Goal: Task Accomplishment & Management: Use online tool/utility

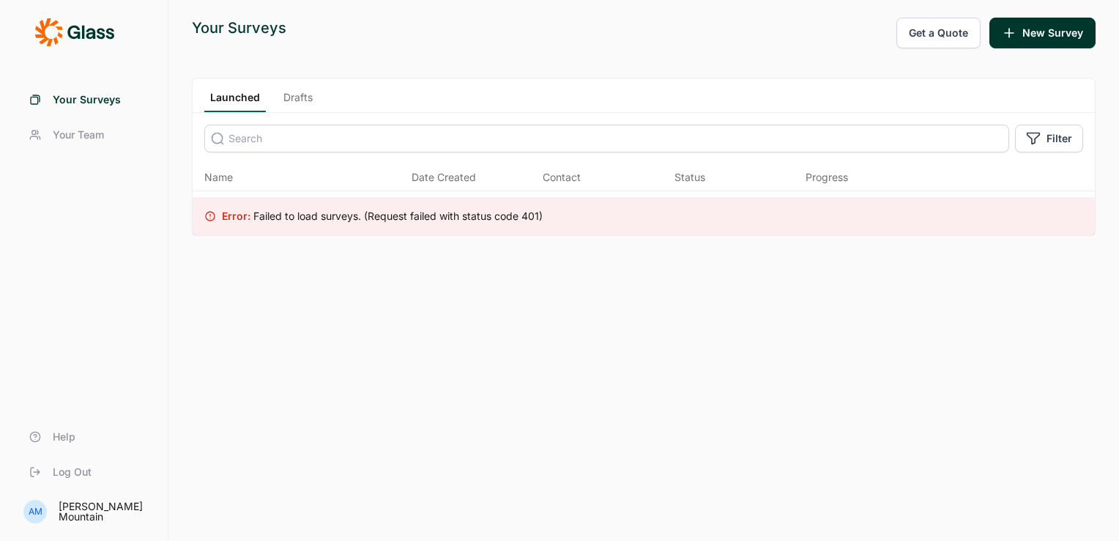
click at [264, 139] on input at bounding box center [606, 139] width 805 height 28
type input "delta"
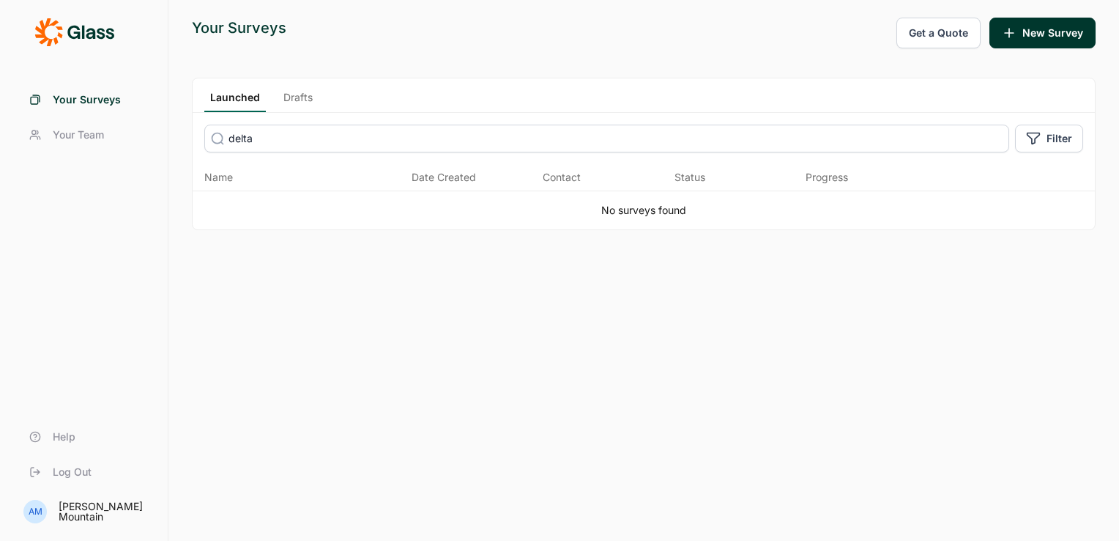
click at [89, 137] on span "Your Team" at bounding box center [78, 134] width 51 height 15
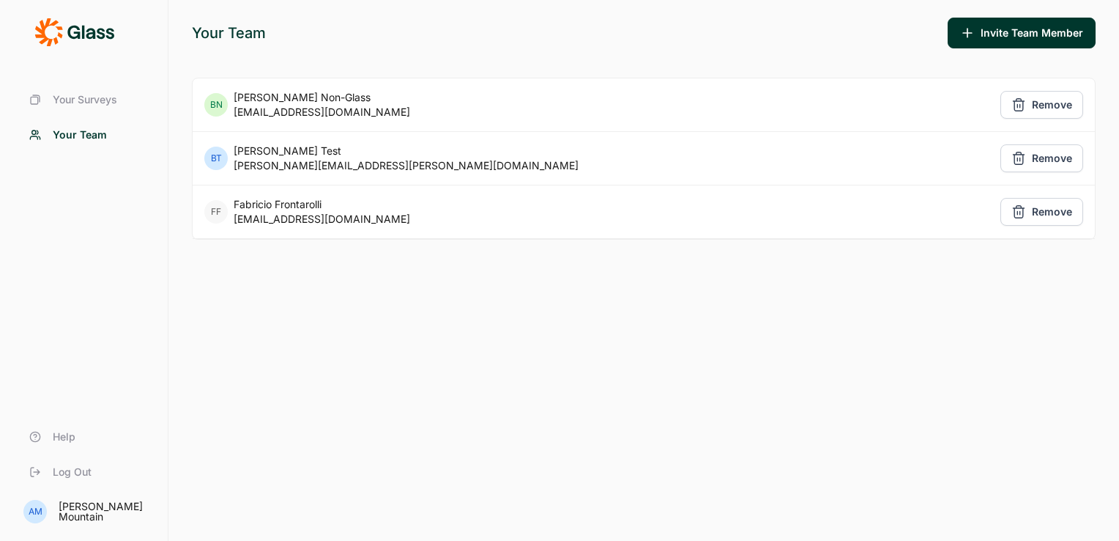
click at [96, 98] on span "Your Surveys" at bounding box center [85, 99] width 64 height 15
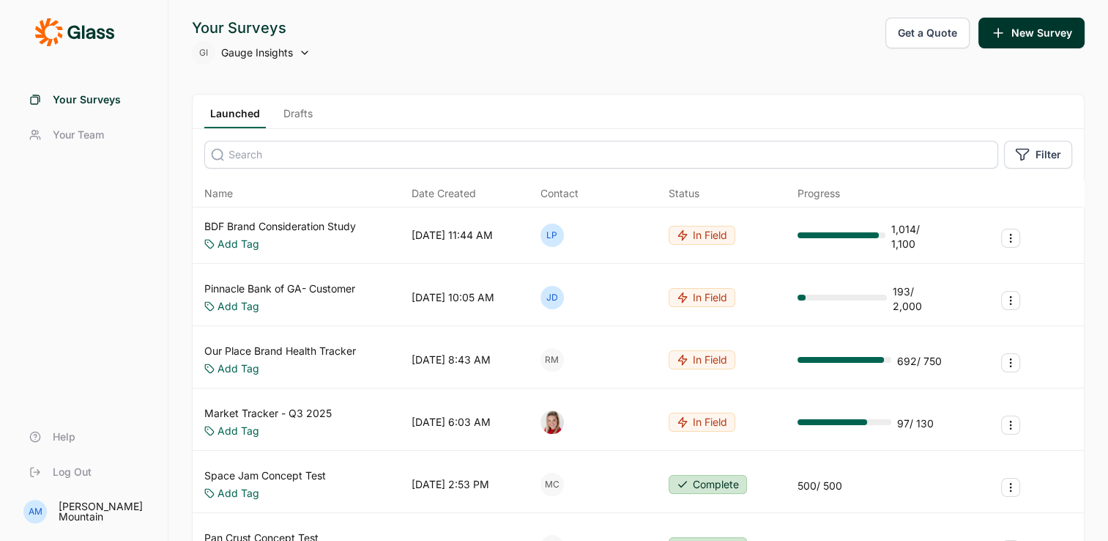
click at [572, 156] on input at bounding box center [601, 155] width 794 height 28
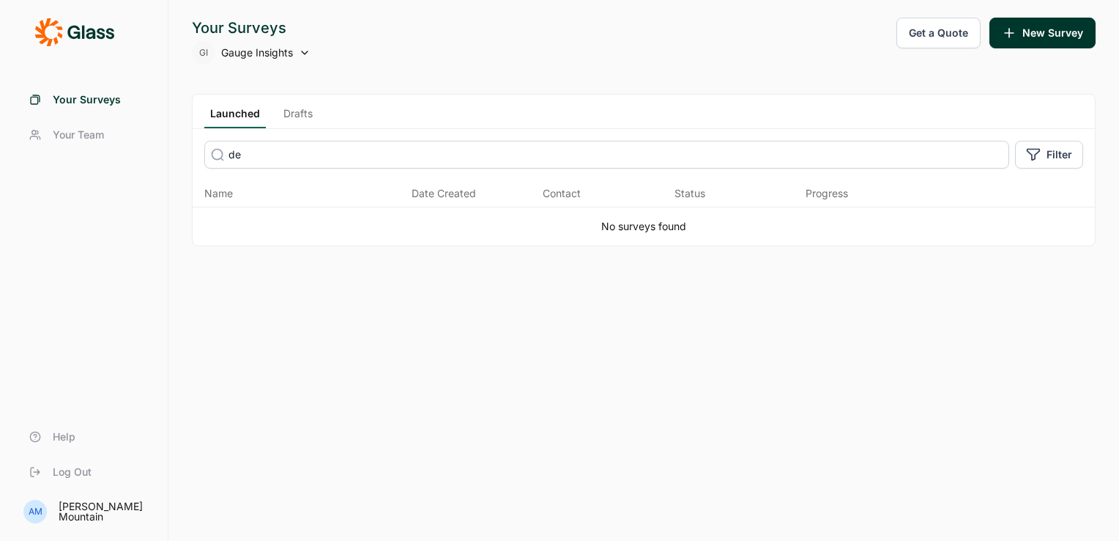
type input "d"
type input "-"
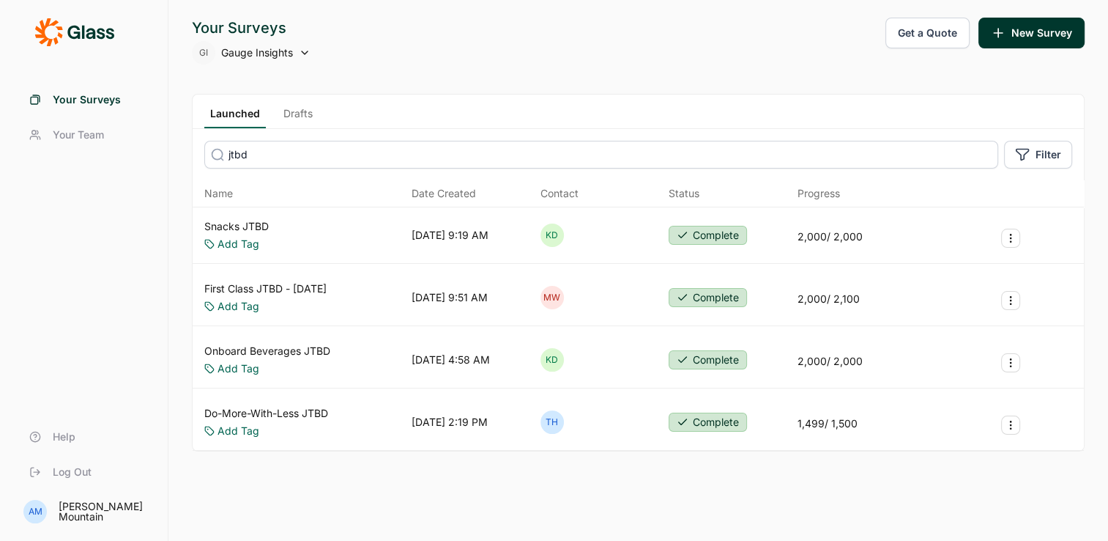
type input "jtbd"
click at [256, 224] on link "Snacks JTBD" at bounding box center [236, 226] width 64 height 15
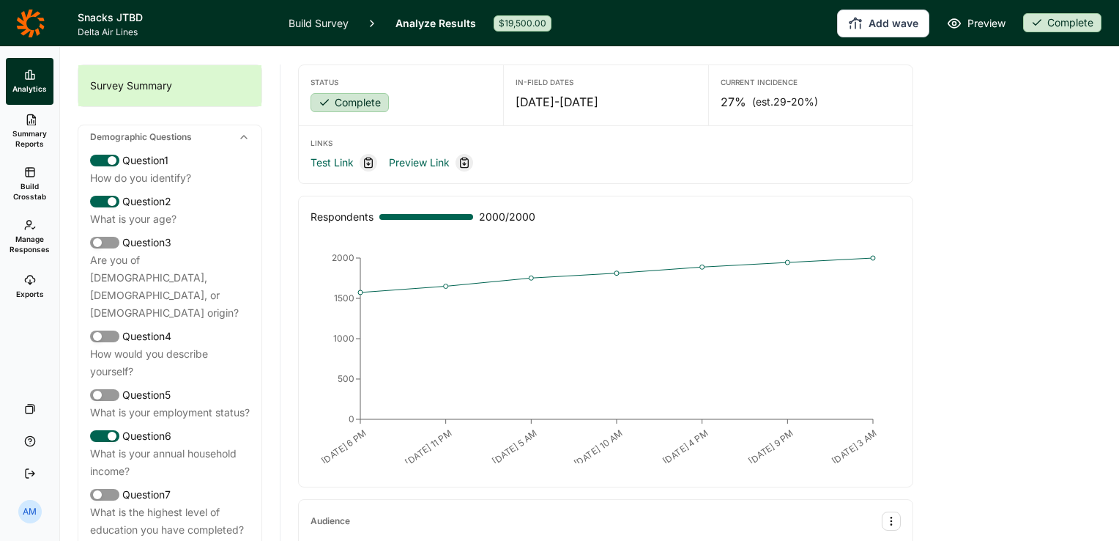
click at [26, 290] on span "Exports" at bounding box center [30, 294] width 28 height 10
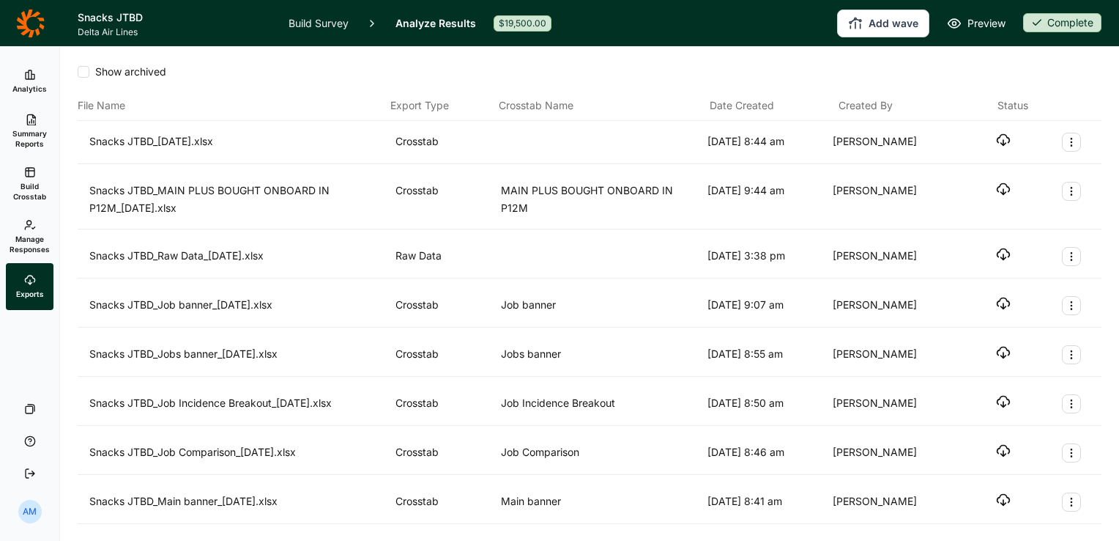
click at [28, 31] on icon at bounding box center [30, 23] width 29 height 29
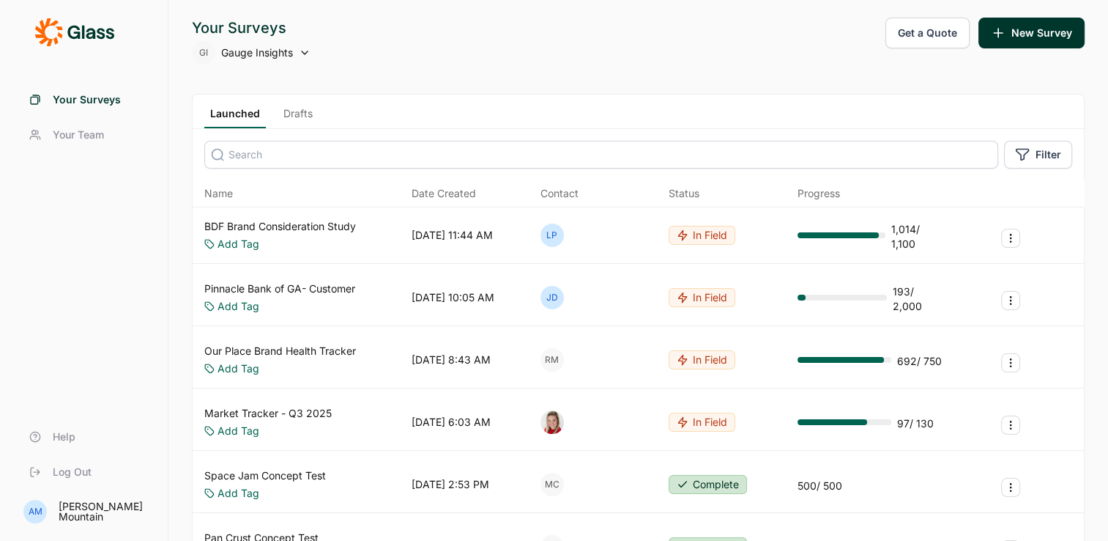
click at [252, 145] on input at bounding box center [601, 155] width 794 height 28
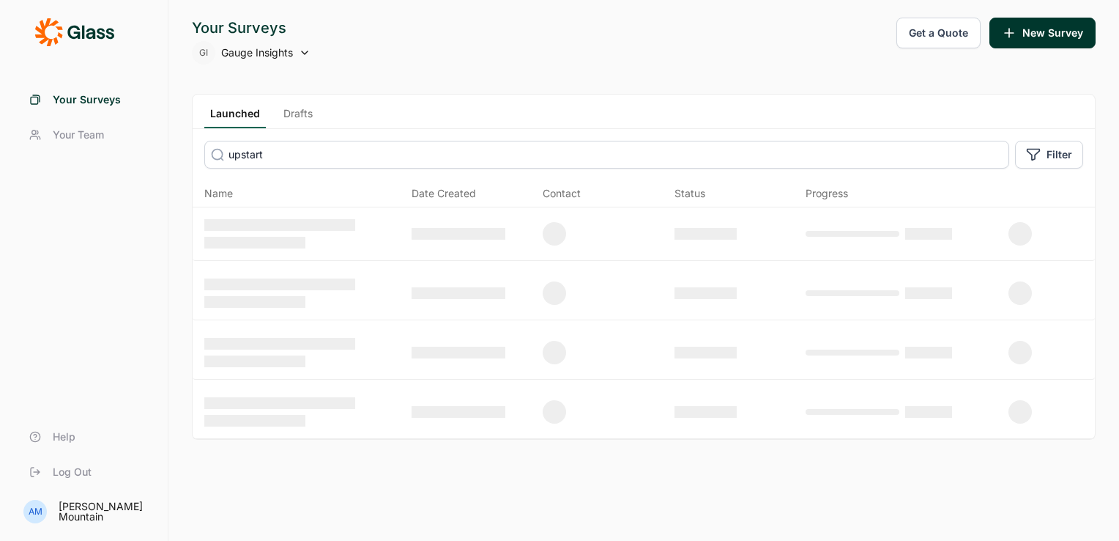
type input "upstart"
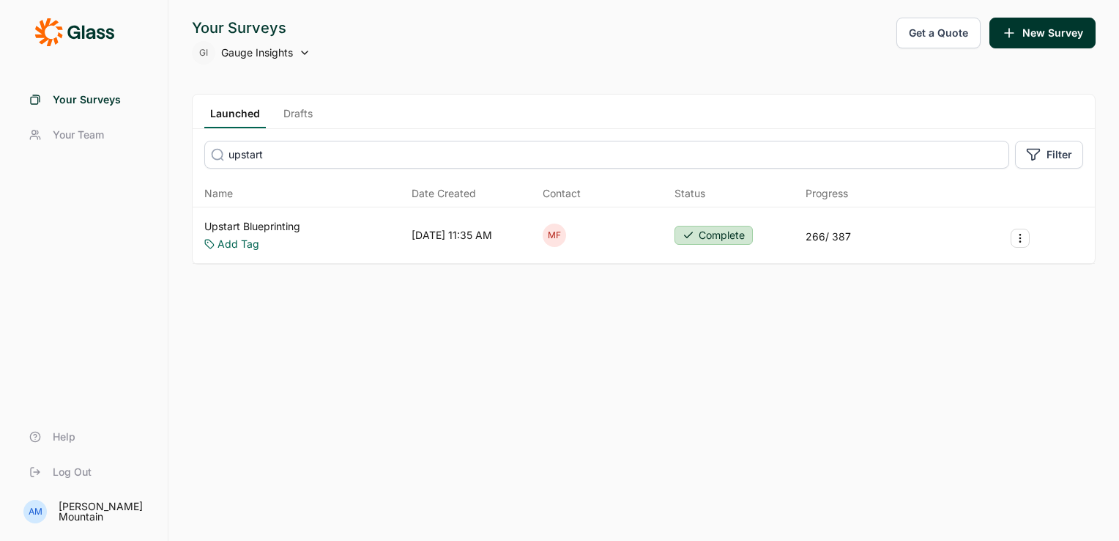
click at [255, 223] on link "Upstart Blueprinting" at bounding box center [252, 226] width 96 height 15
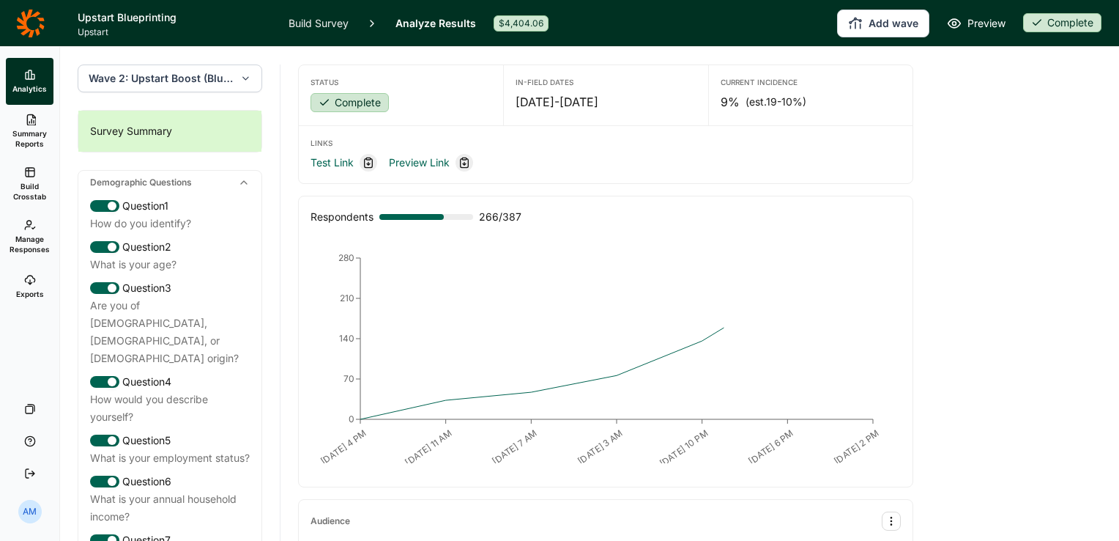
click at [40, 286] on link "Exports" at bounding box center [30, 286] width 48 height 47
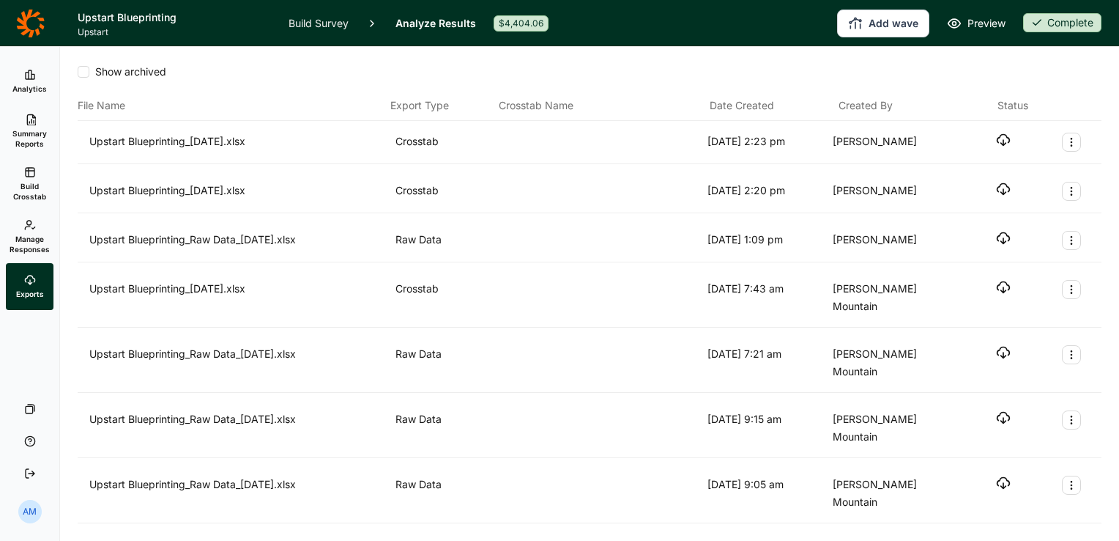
click at [39, 21] on icon at bounding box center [30, 23] width 29 height 29
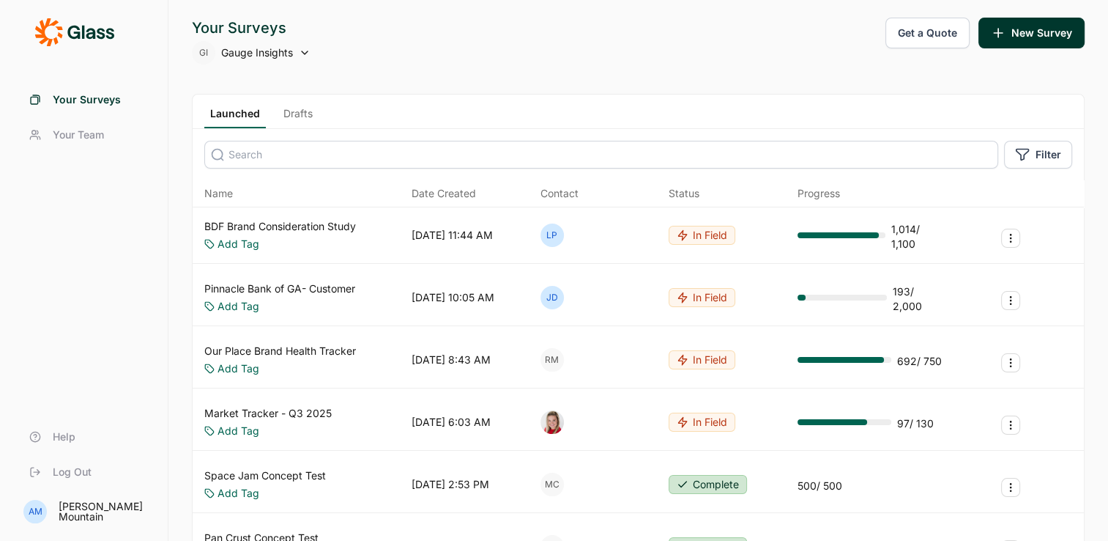
click at [317, 162] on input at bounding box center [601, 155] width 794 height 28
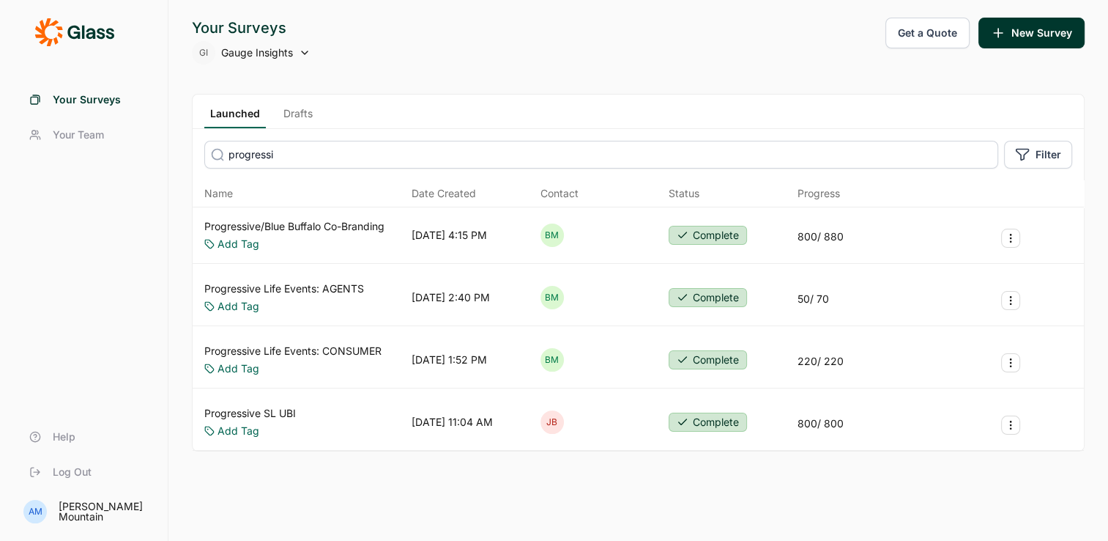
drag, startPoint x: 294, startPoint y: 159, endPoint x: 225, endPoint y: 160, distance: 68.9
click at [225, 160] on input "progressi" at bounding box center [601, 155] width 794 height 28
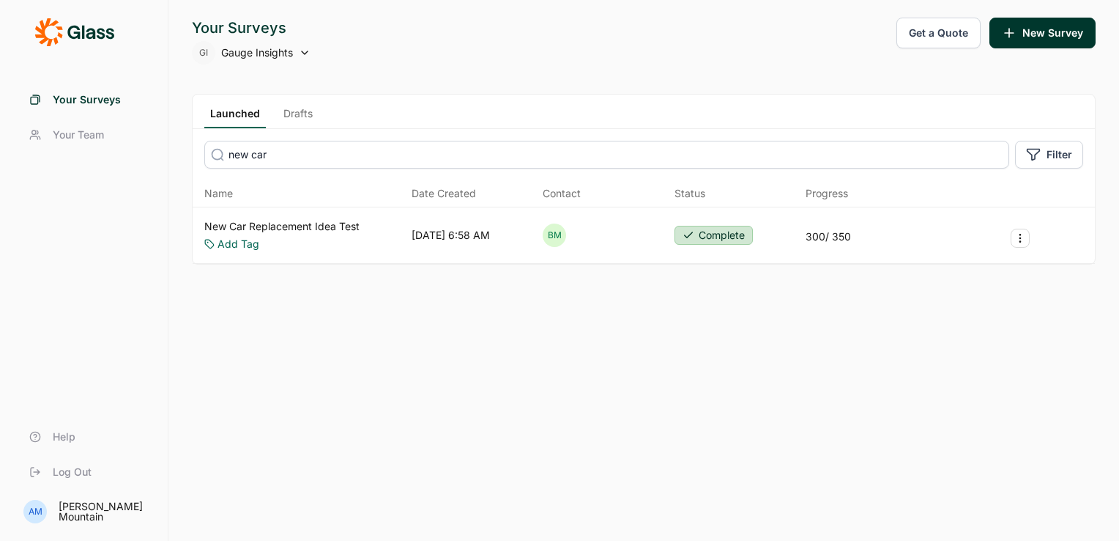
type input "new car"
click at [287, 227] on link "New Car Replacement Idea Test" at bounding box center [281, 226] width 155 height 15
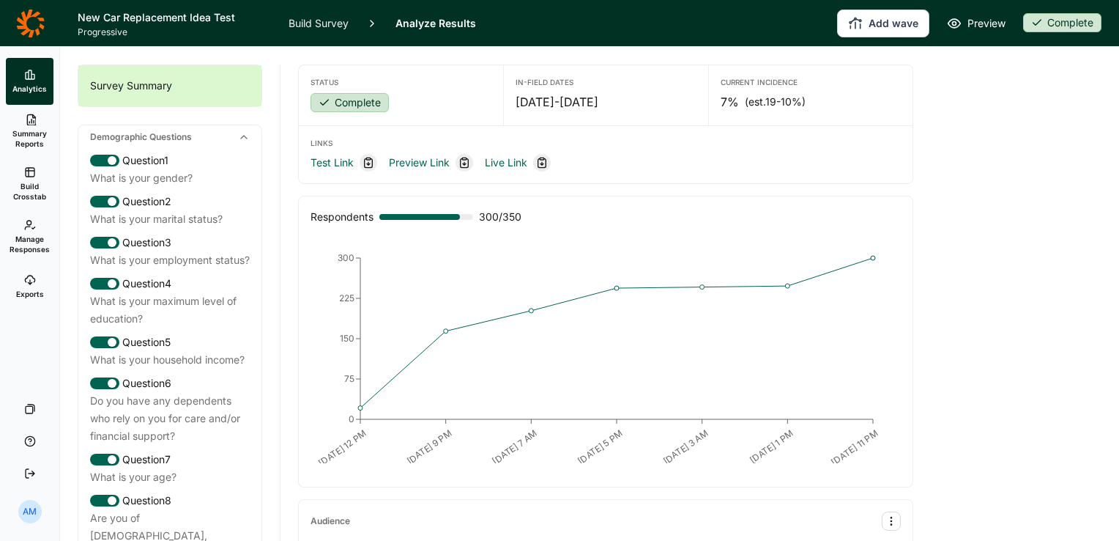
click at [29, 297] on span "Exports" at bounding box center [30, 294] width 28 height 10
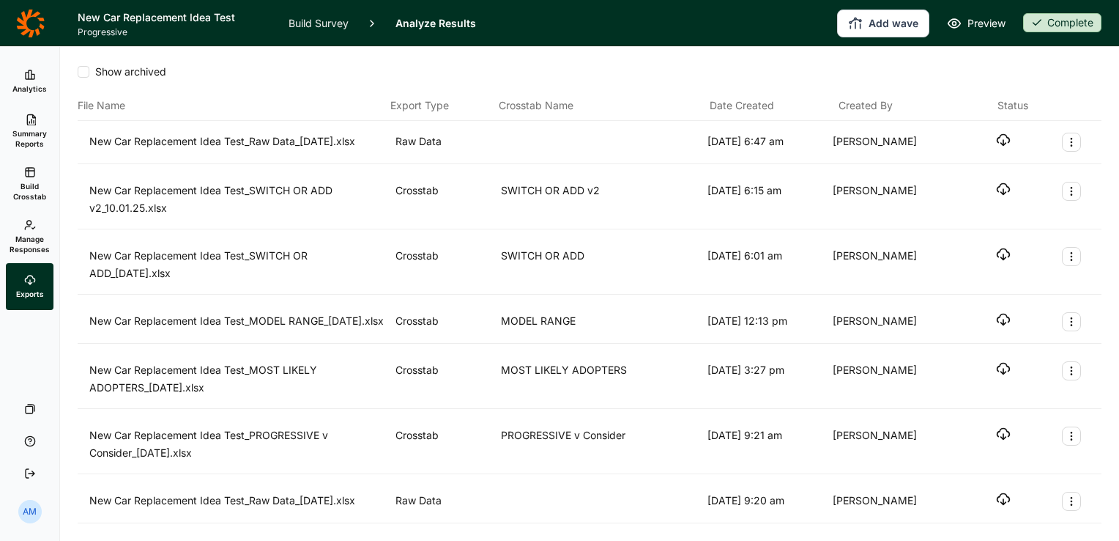
click at [37, 13] on icon at bounding box center [30, 23] width 28 height 28
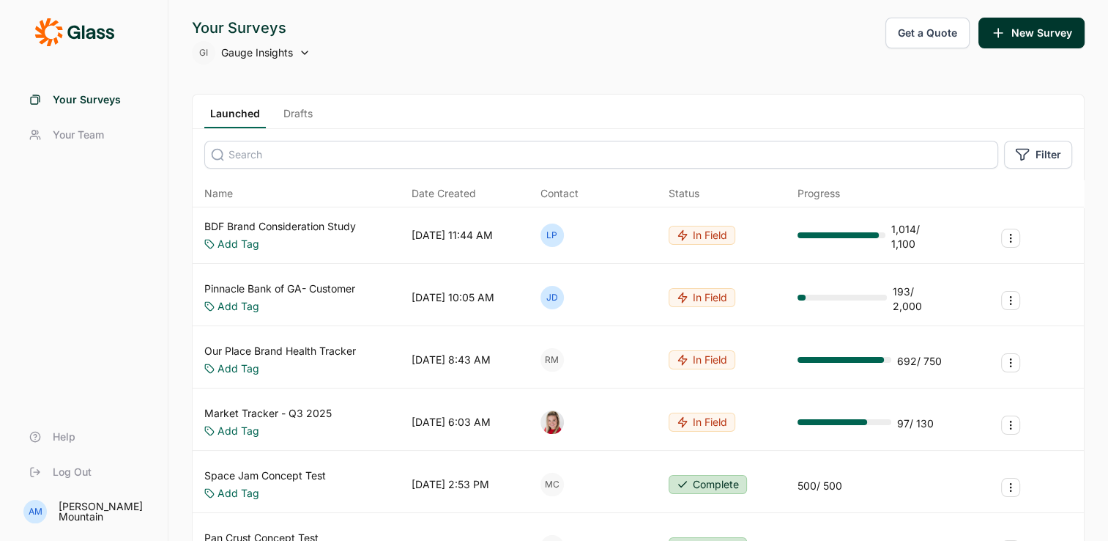
click at [255, 153] on input at bounding box center [601, 155] width 794 height 28
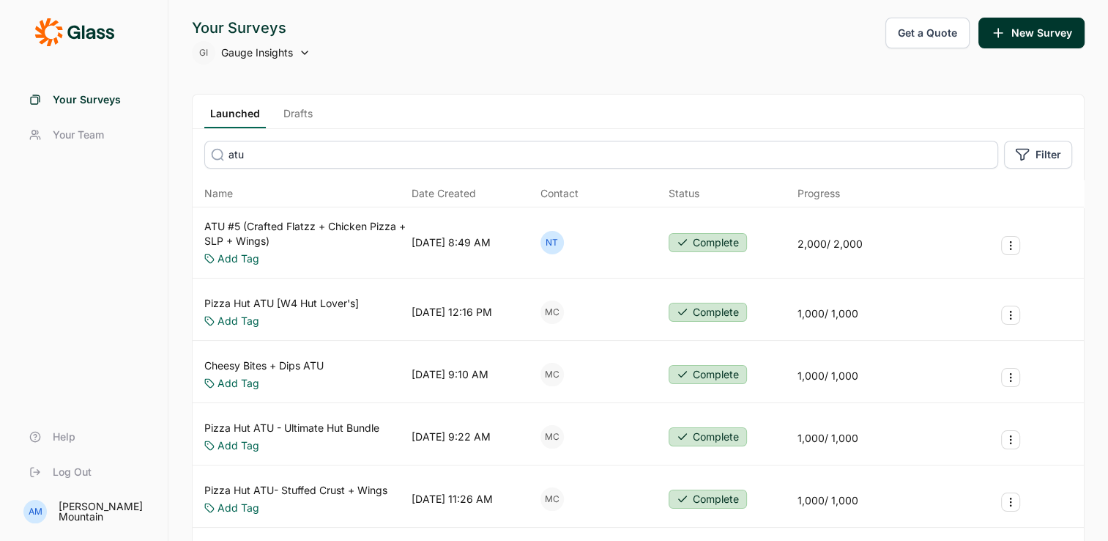
type input "atu"
click at [293, 223] on link "ATU #5 (Crafted Flatzz + Chicken Pizza + SLP + Wings)" at bounding box center [304, 233] width 201 height 29
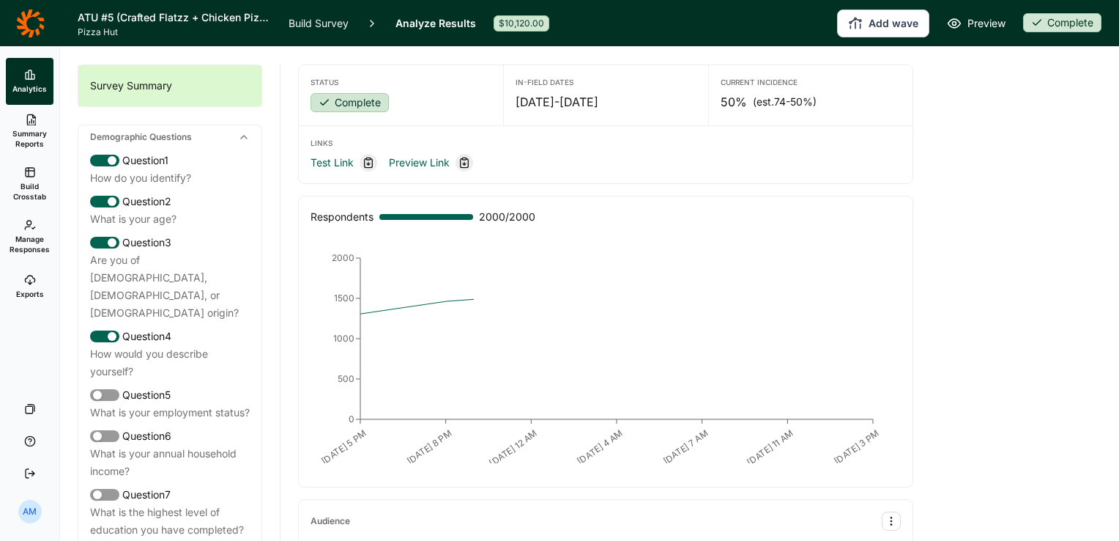
click at [37, 279] on link "Exports" at bounding box center [30, 286] width 48 height 47
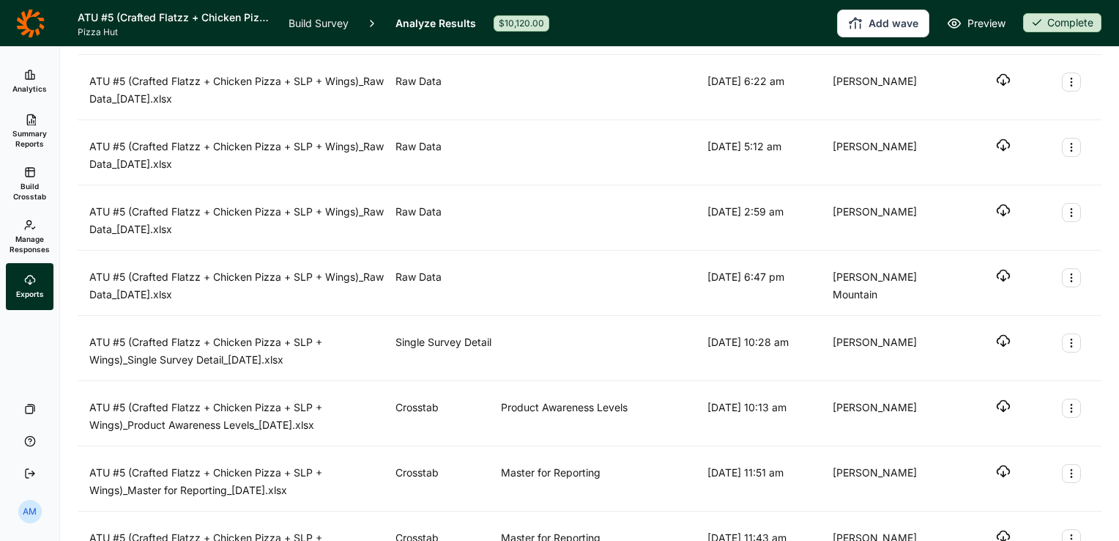
scroll to position [778, 0]
